Goal: Transaction & Acquisition: Purchase product/service

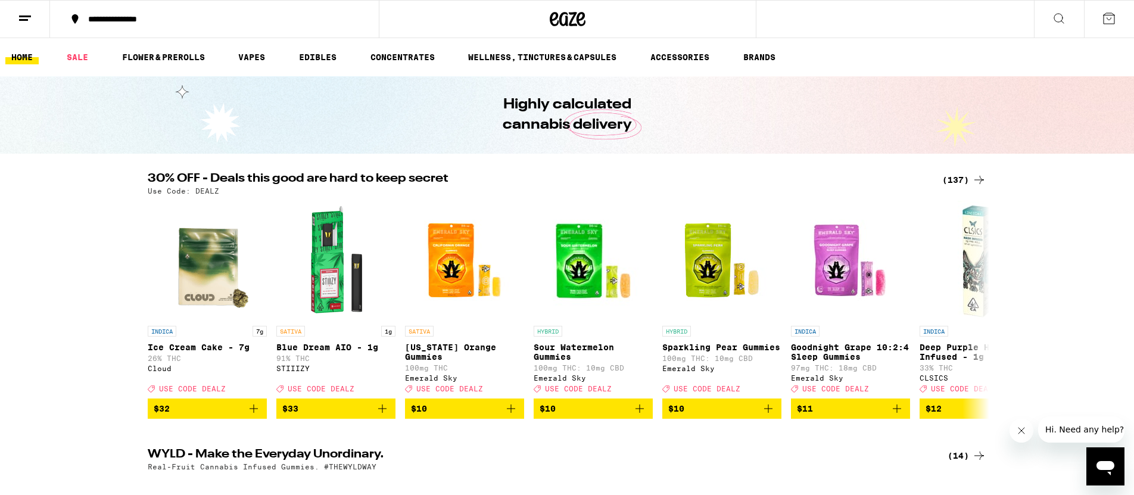
click at [953, 178] on div "(137)" at bounding box center [965, 180] width 44 height 14
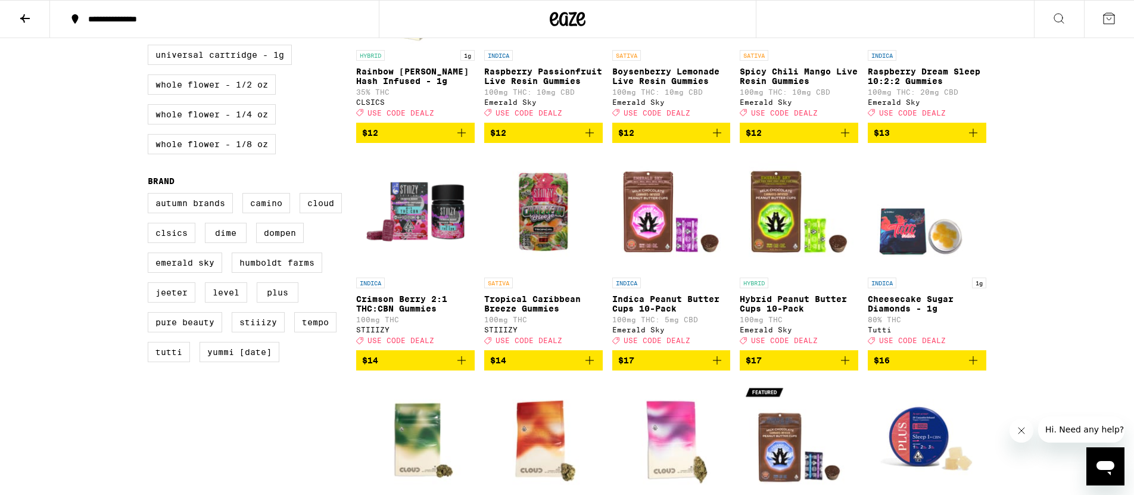
scroll to position [797, 0]
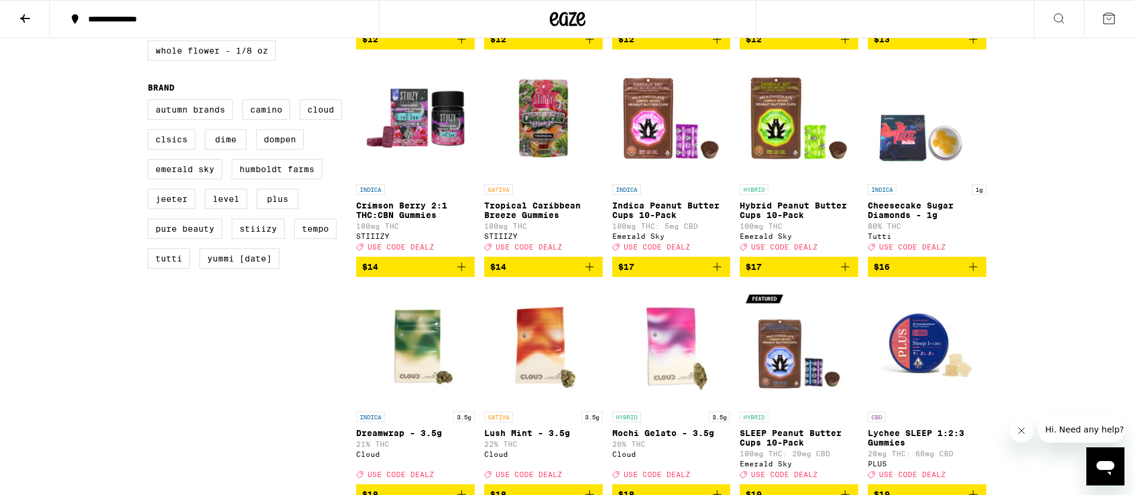
click at [972, 274] on icon "Add to bag" at bounding box center [973, 267] width 14 height 14
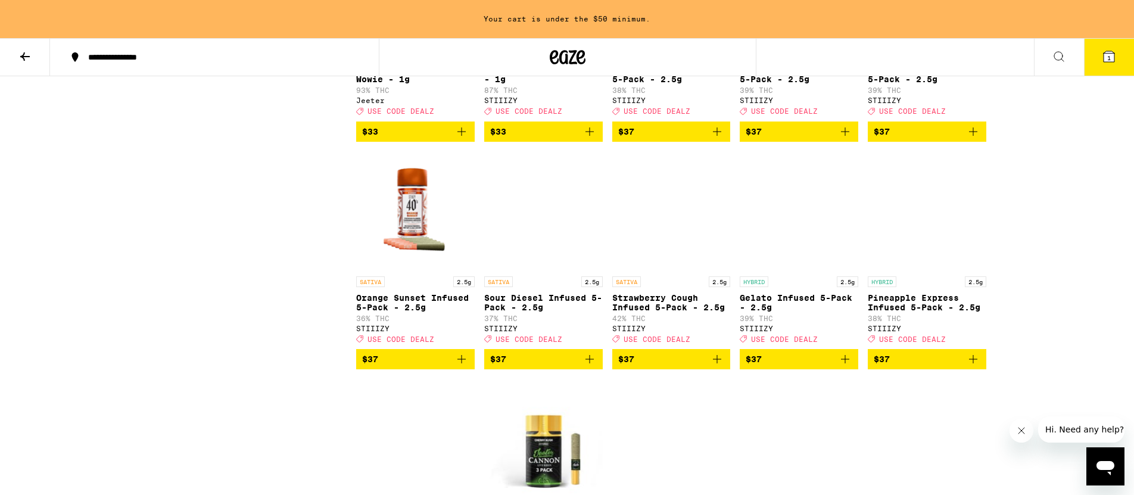
scroll to position [4833, 0]
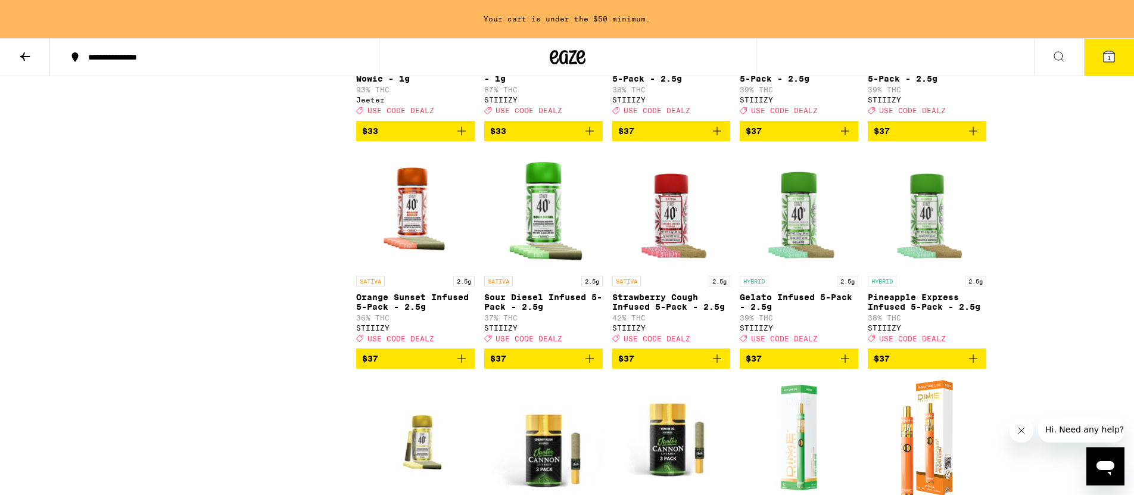
click at [461, 135] on icon "Add to bag" at bounding box center [462, 131] width 8 height 8
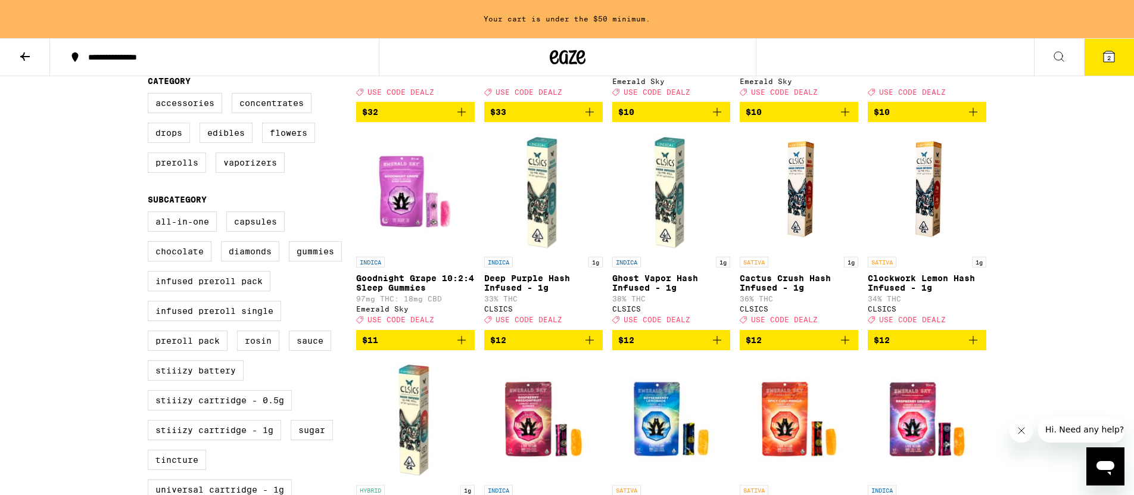
scroll to position [0, 0]
